Goal: Task Accomplishment & Management: Manage account settings

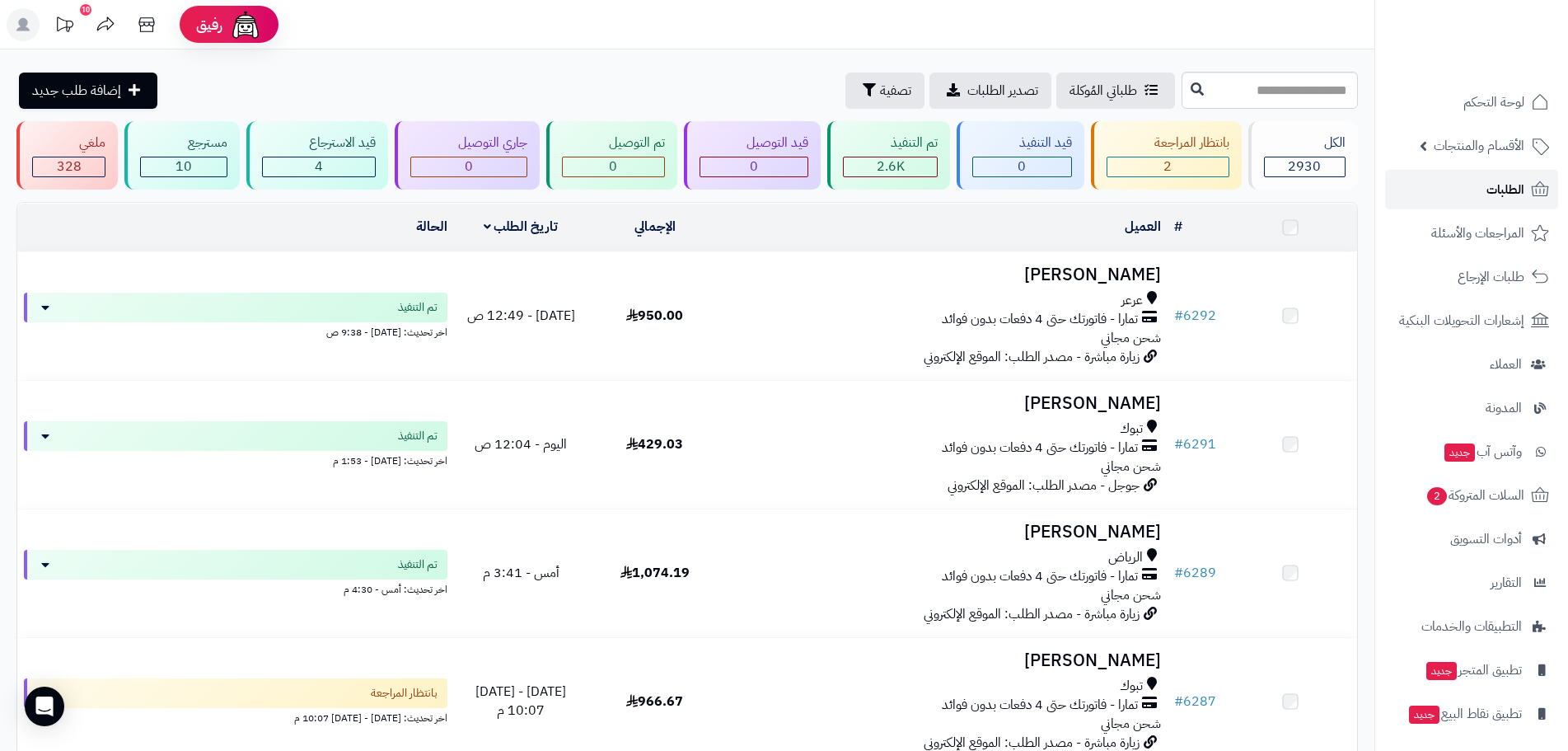
click at [1476, 196] on link "الطلبات" at bounding box center [1472, 190] width 173 height 40
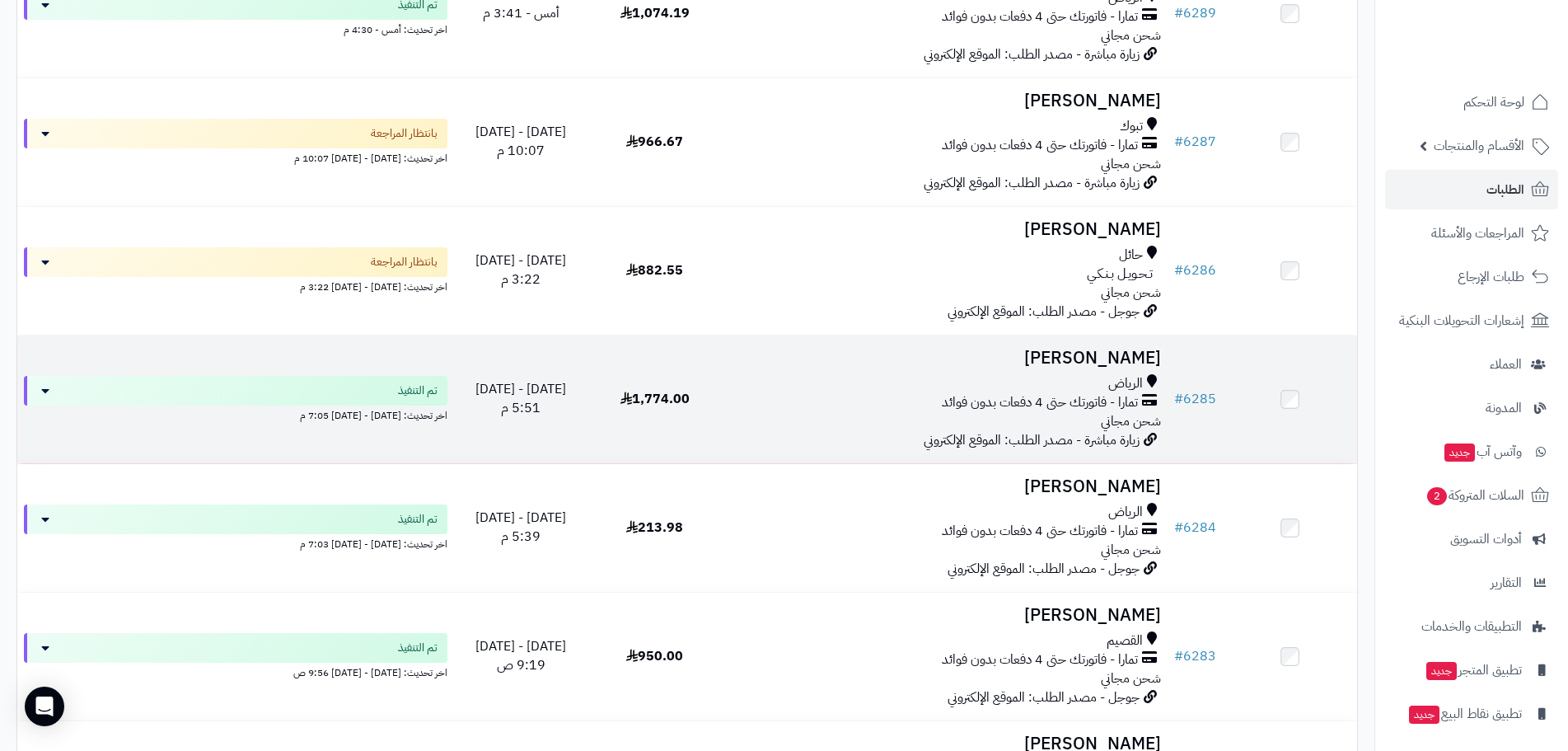
scroll to position [577, 0]
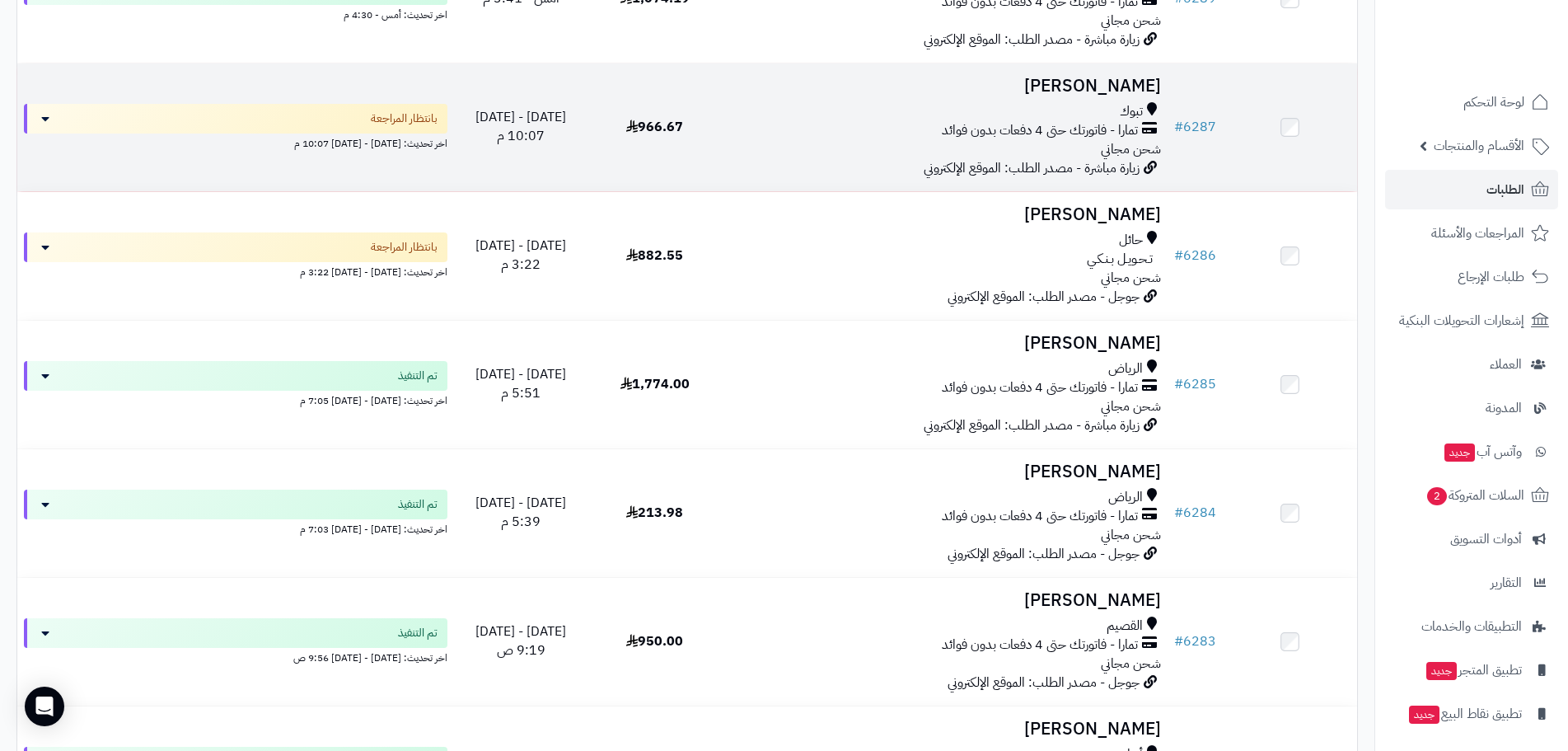
click at [1119, 93] on h3 "Abdulaziz Akili" at bounding box center [945, 85] width 433 height 19
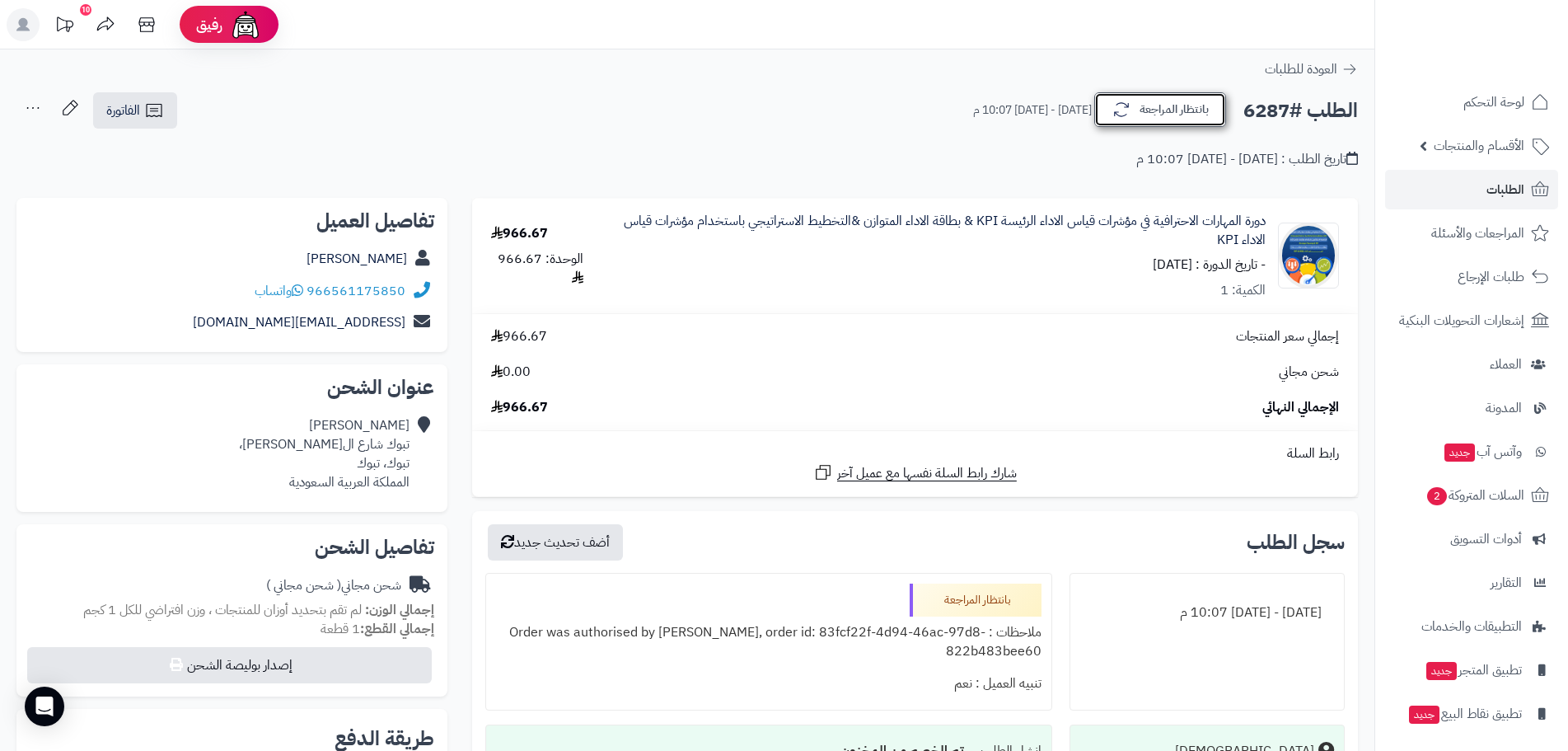
click at [1153, 102] on button "بانتظار المراجعة" at bounding box center [1160, 109] width 132 height 35
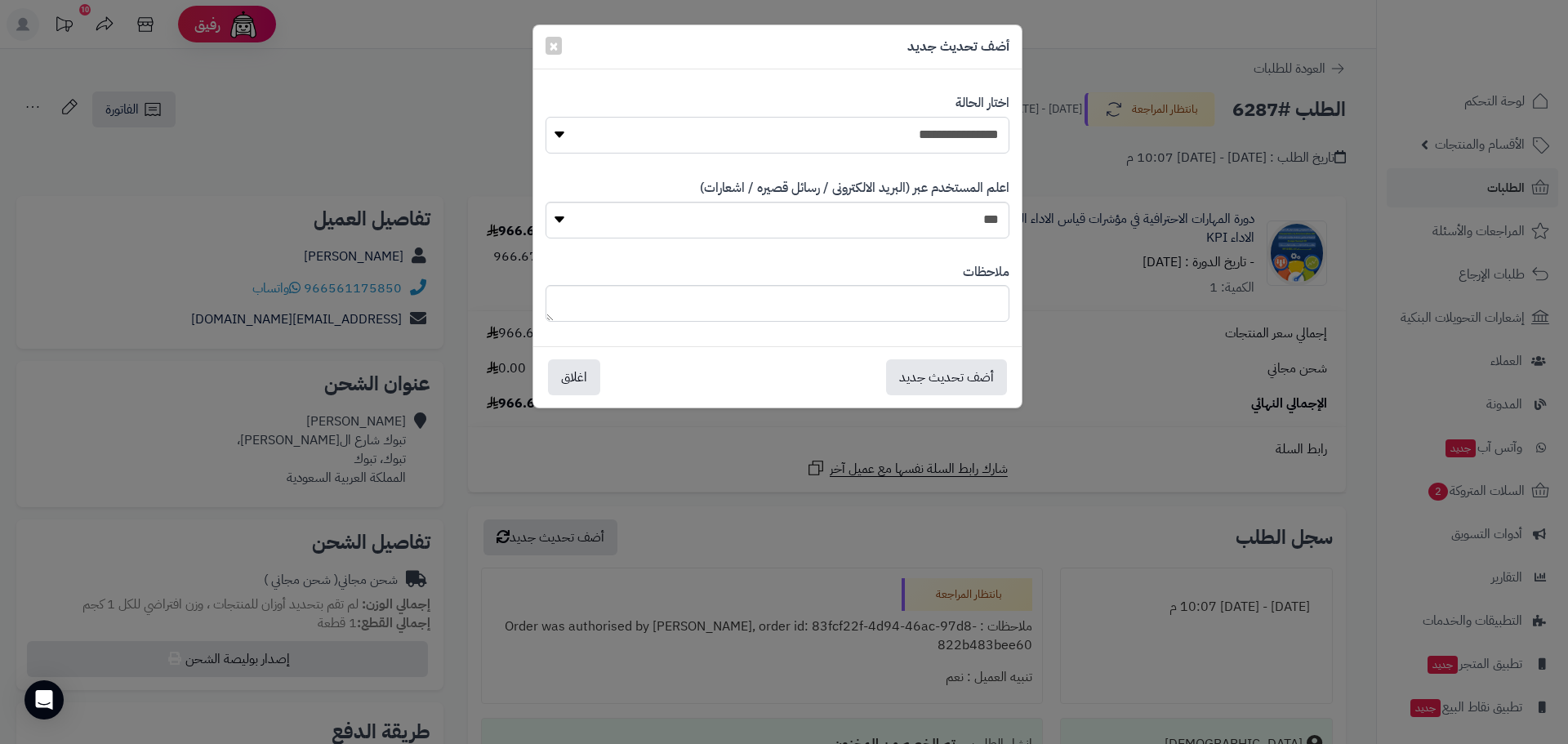
drag, startPoint x: 943, startPoint y: 131, endPoint x: 947, endPoint y: 142, distance: 11.7
click at [943, 131] on select "**********" at bounding box center [776, 135] width 463 height 36
select select "*"
click at [545, 117] on select "**********" at bounding box center [776, 135] width 463 height 36
click at [943, 380] on button "أضف تحديث جديد" at bounding box center [946, 376] width 121 height 36
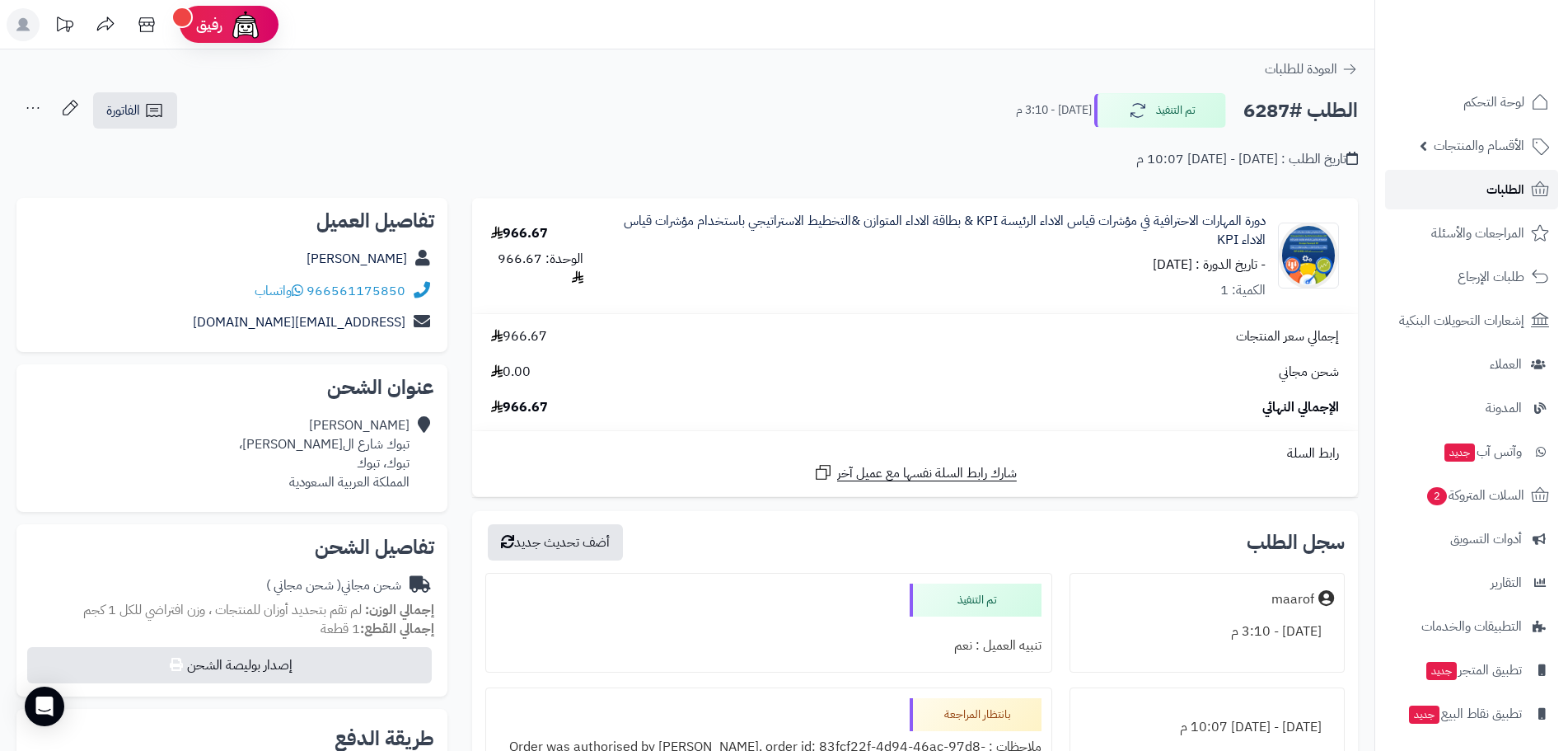
click at [1500, 177] on link "الطلبات" at bounding box center [1472, 190] width 173 height 40
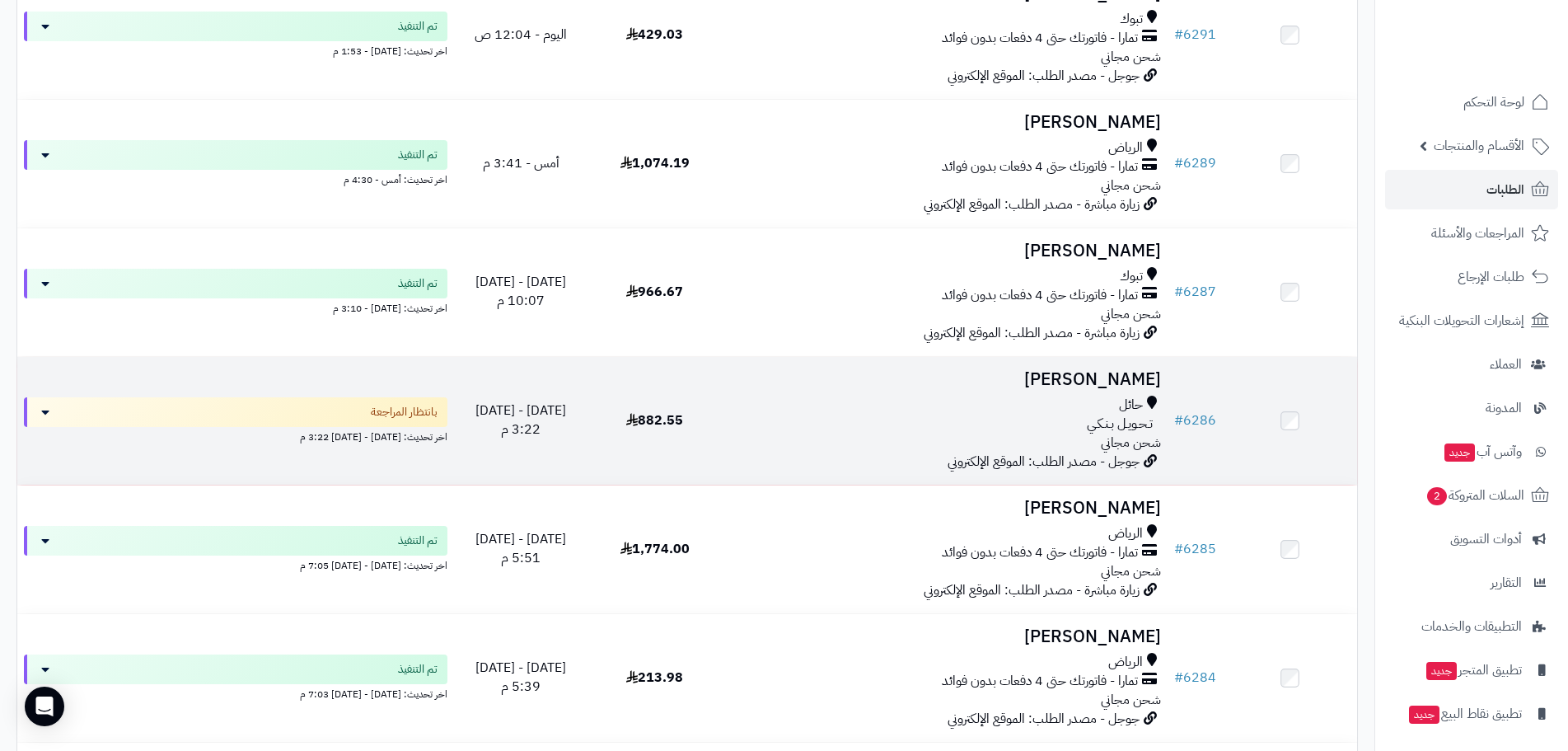
scroll to position [412, 0]
click at [1122, 371] on h3 "[PERSON_NAME]" at bounding box center [945, 379] width 433 height 19
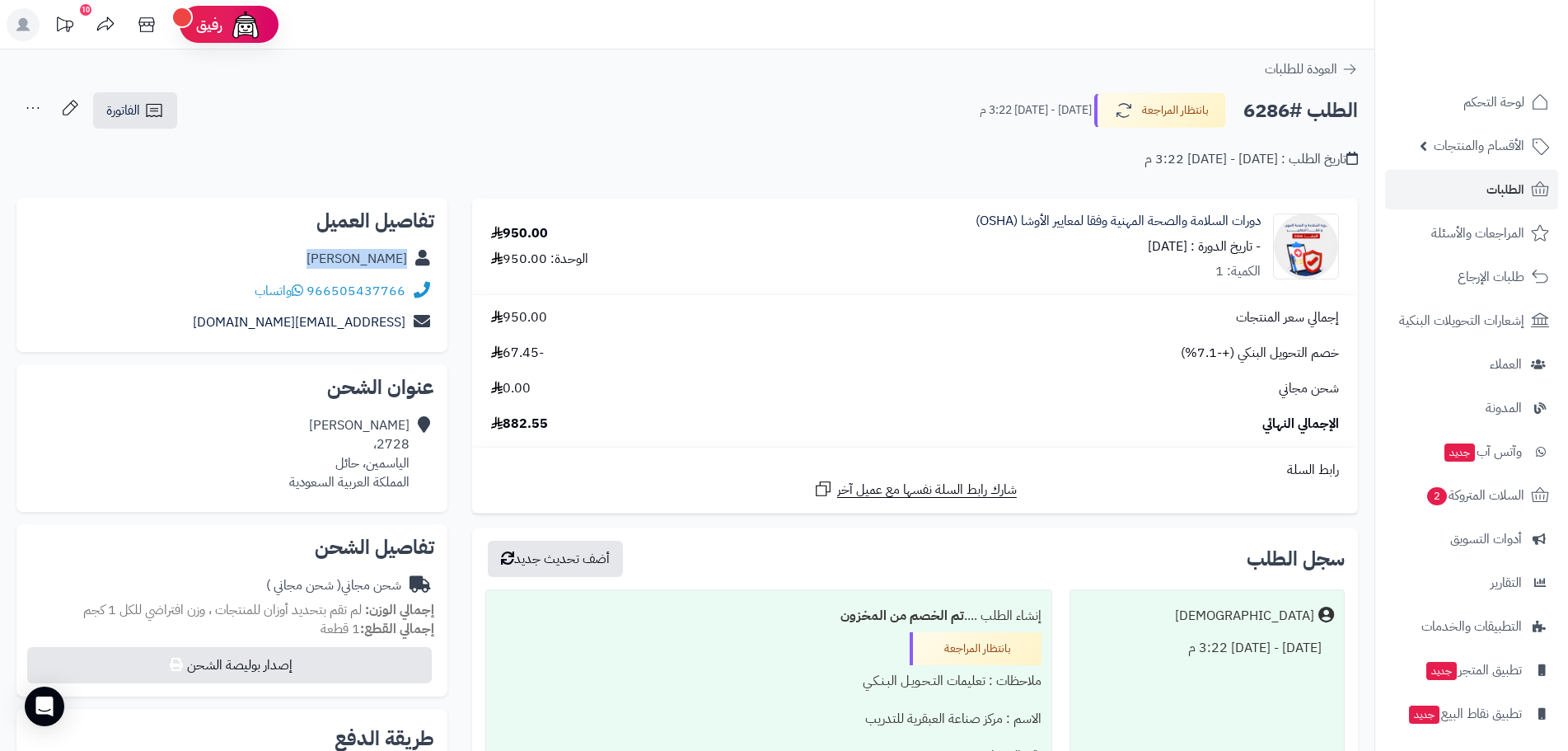
drag, startPoint x: 329, startPoint y: 260, endPoint x: 406, endPoint y: 257, distance: 77.1
click at [406, 257] on div "[PERSON_NAME]" at bounding box center [232, 259] width 405 height 32
copy link "[PERSON_NAME]"
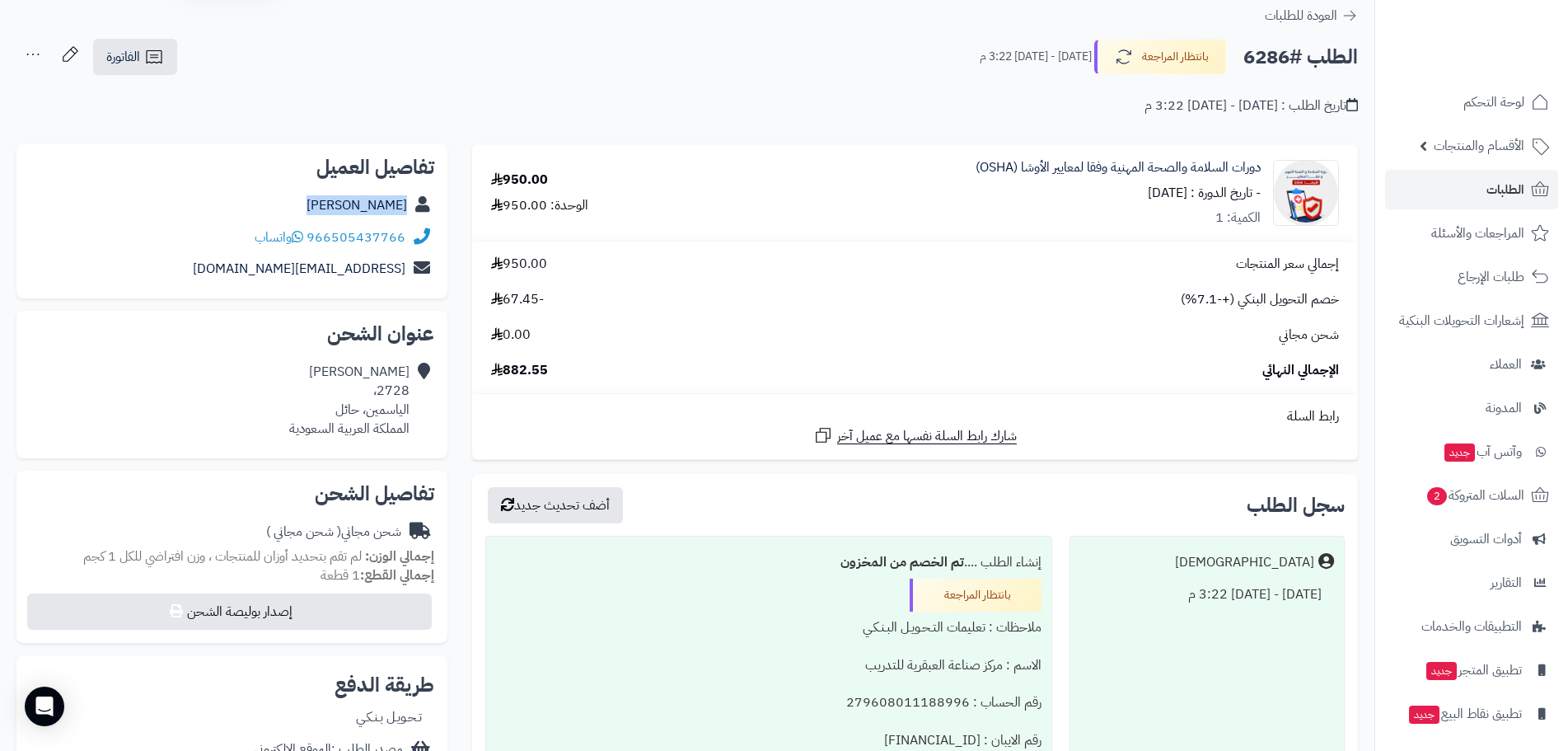
scroll to position [82, 0]
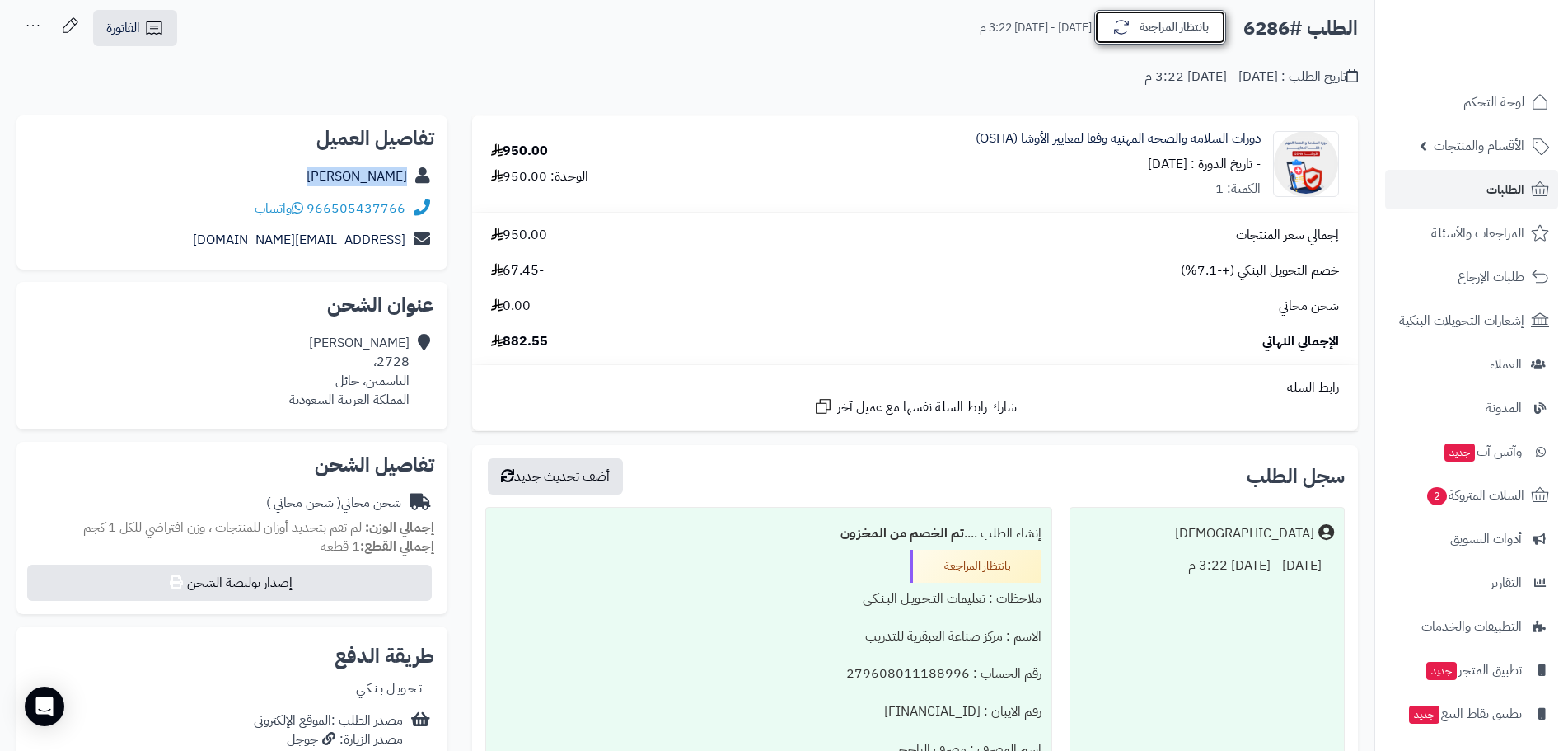
click at [1184, 29] on button "بانتظار المراجعة" at bounding box center [1160, 27] width 132 height 35
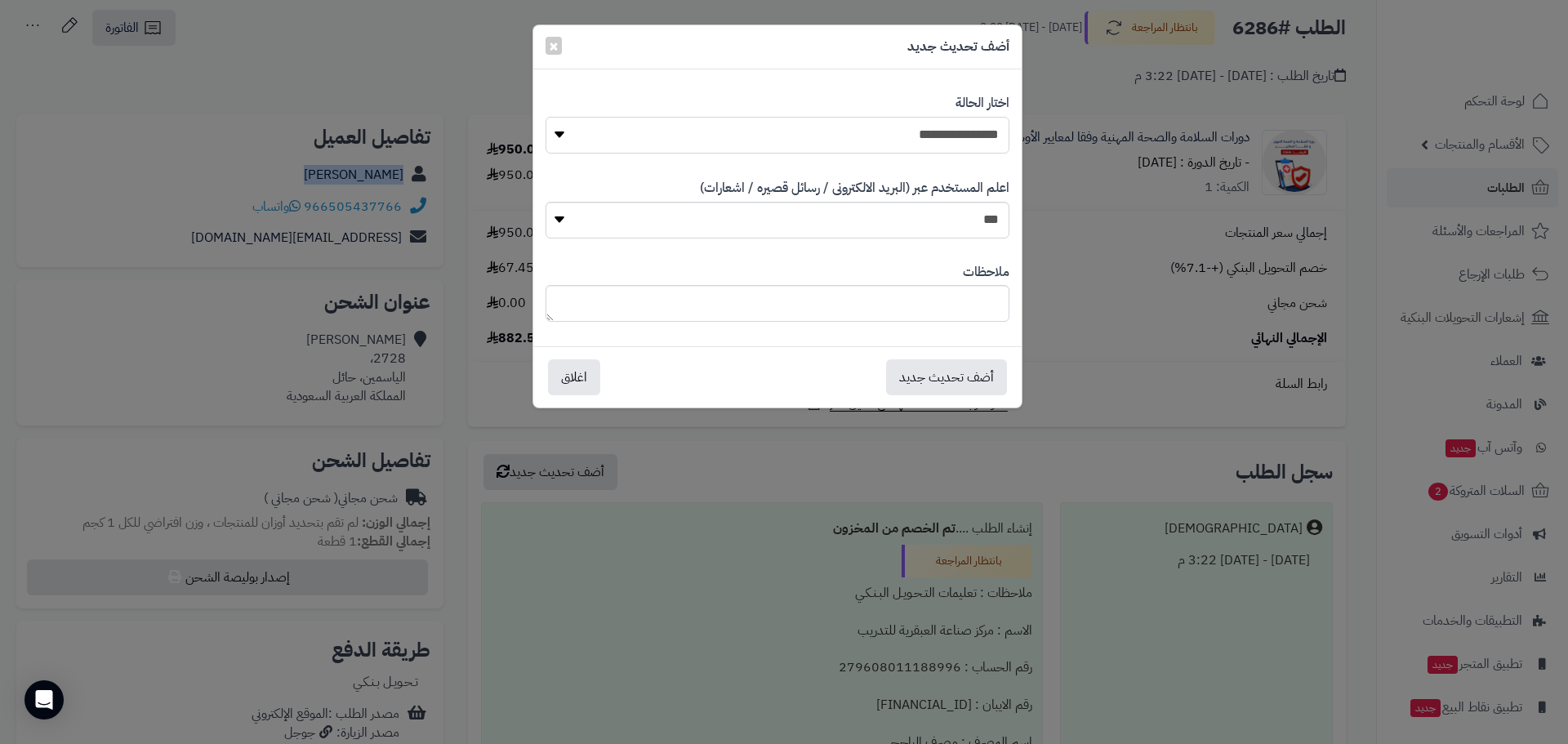
click at [867, 140] on select "**********" at bounding box center [776, 135] width 463 height 36
select select "*"
click at [545, 117] on select "**********" at bounding box center [776, 135] width 463 height 36
click at [914, 392] on button "أضف تحديث جديد" at bounding box center [946, 376] width 121 height 36
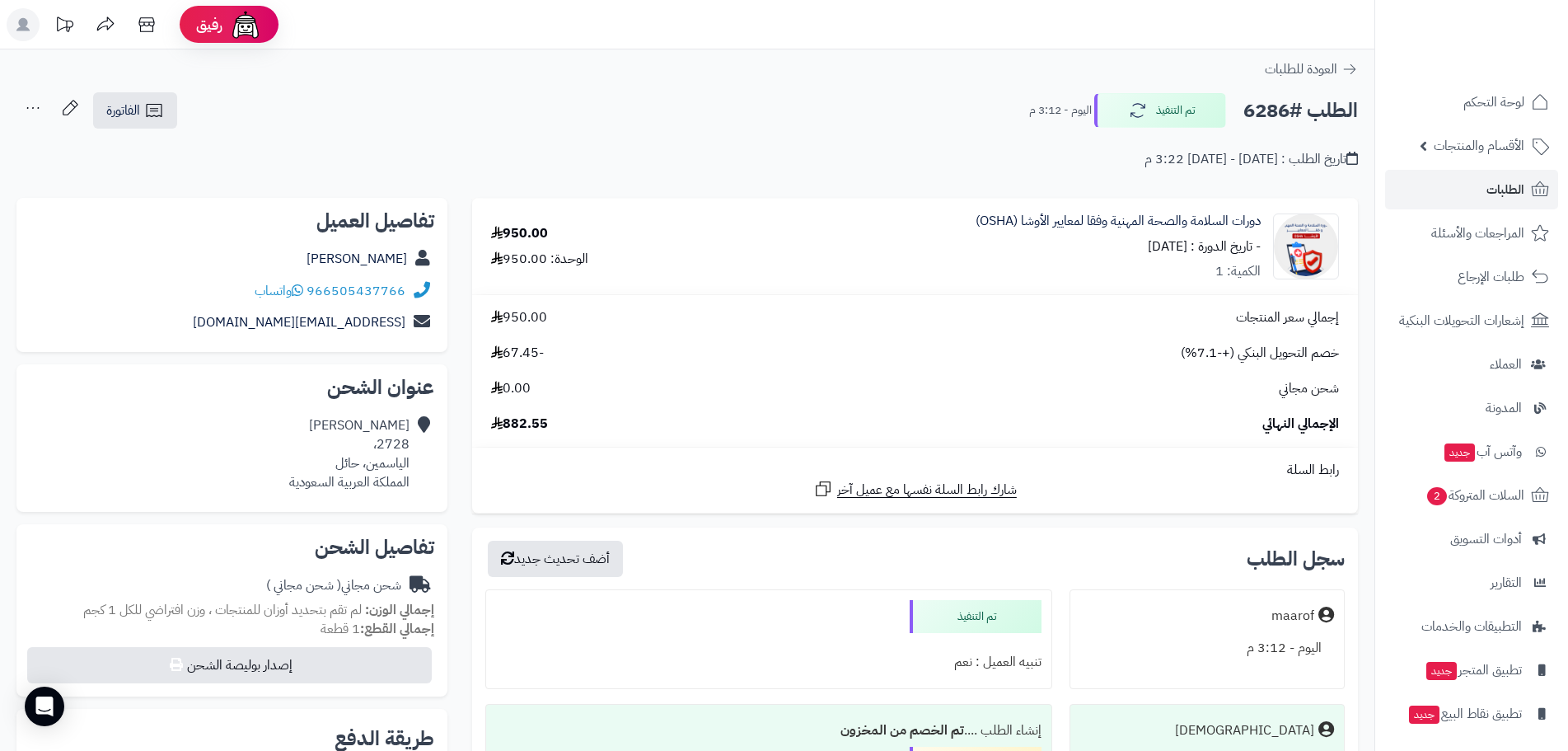
scroll to position [82, 0]
